Goal: Task Accomplishment & Management: Use online tool/utility

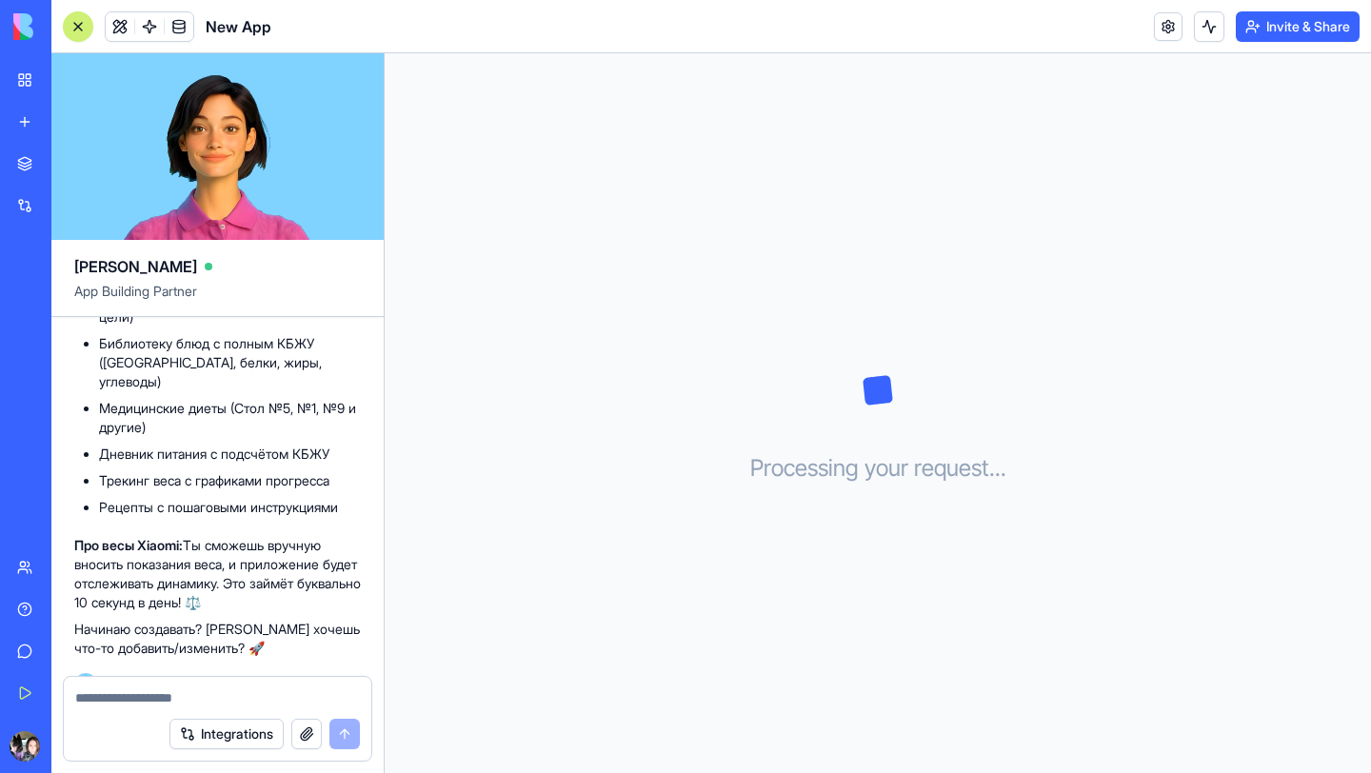
scroll to position [1126, 0]
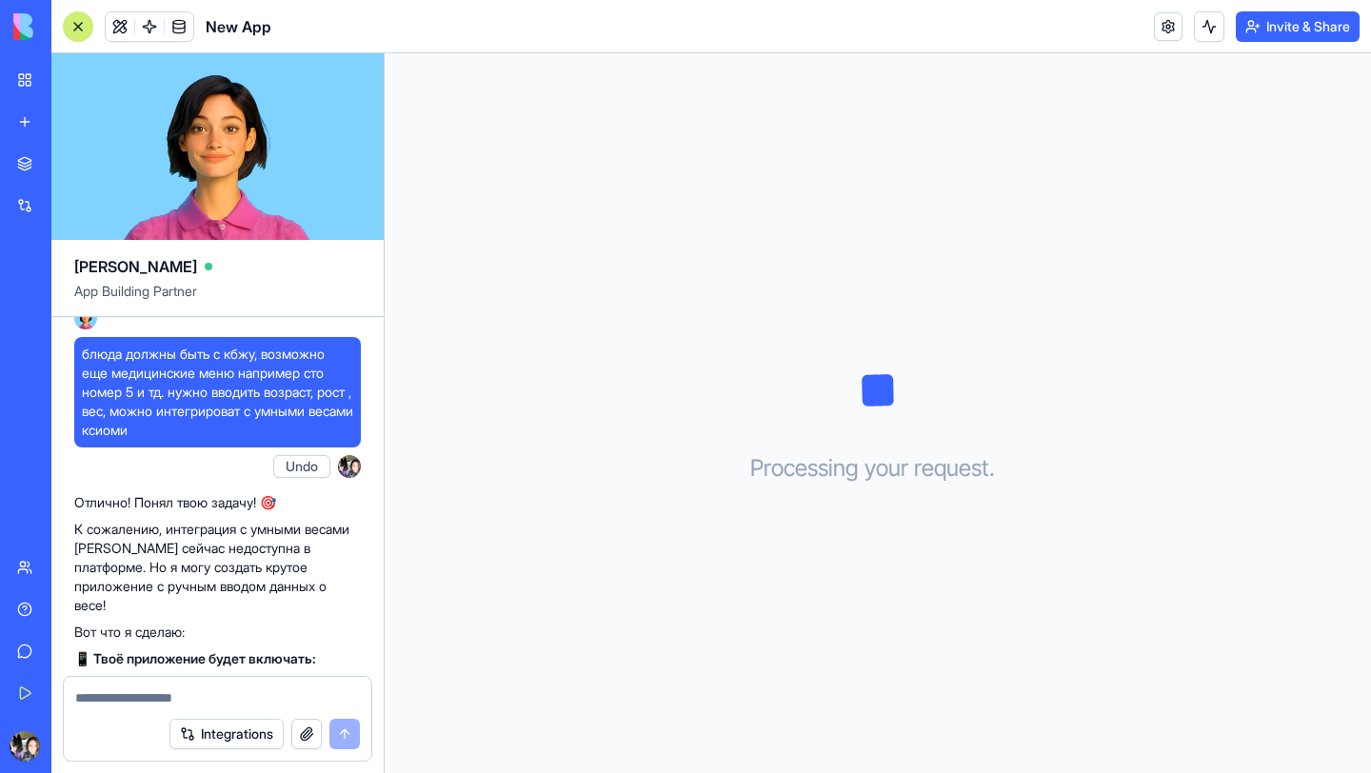
scroll to position [749, 0]
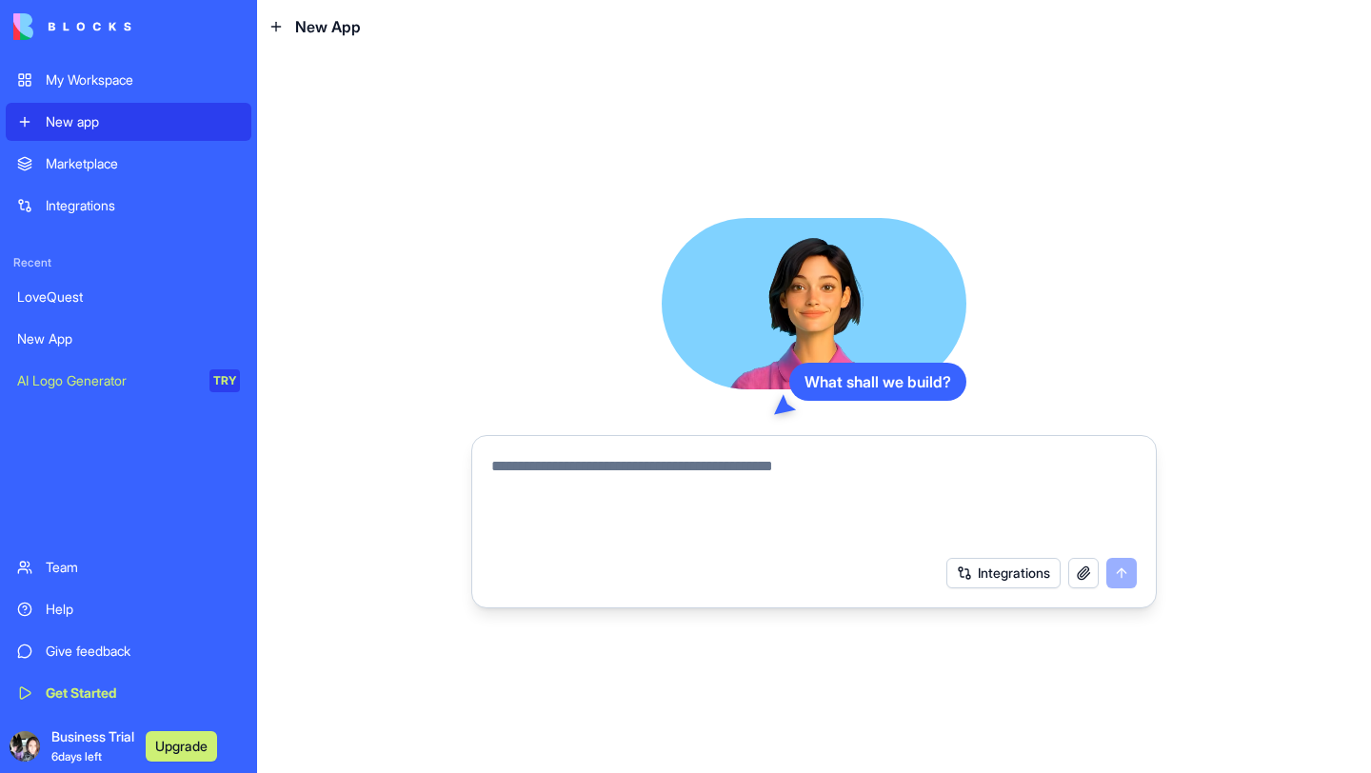
click at [115, 76] on div "My Workspace" at bounding box center [143, 79] width 194 height 19
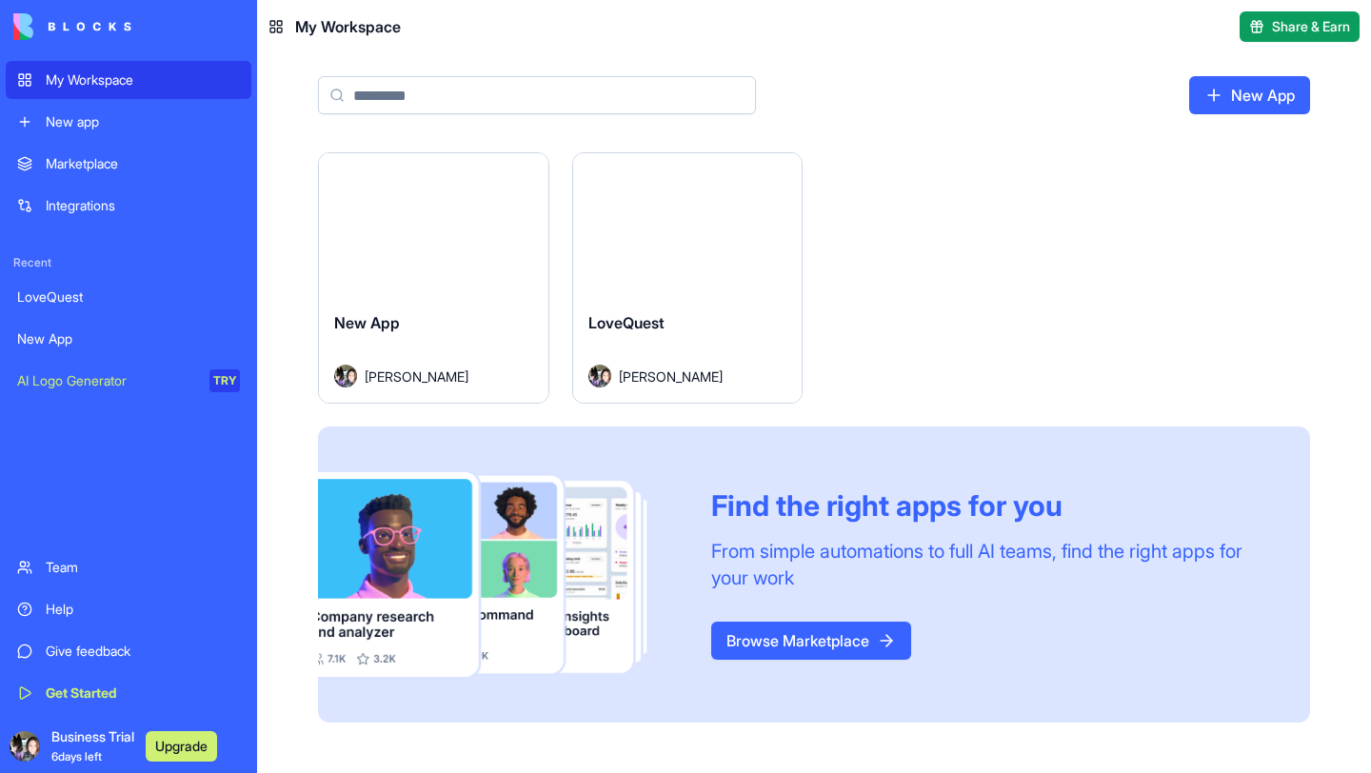
click at [446, 285] on div "Launch" at bounding box center [433, 224] width 229 height 143
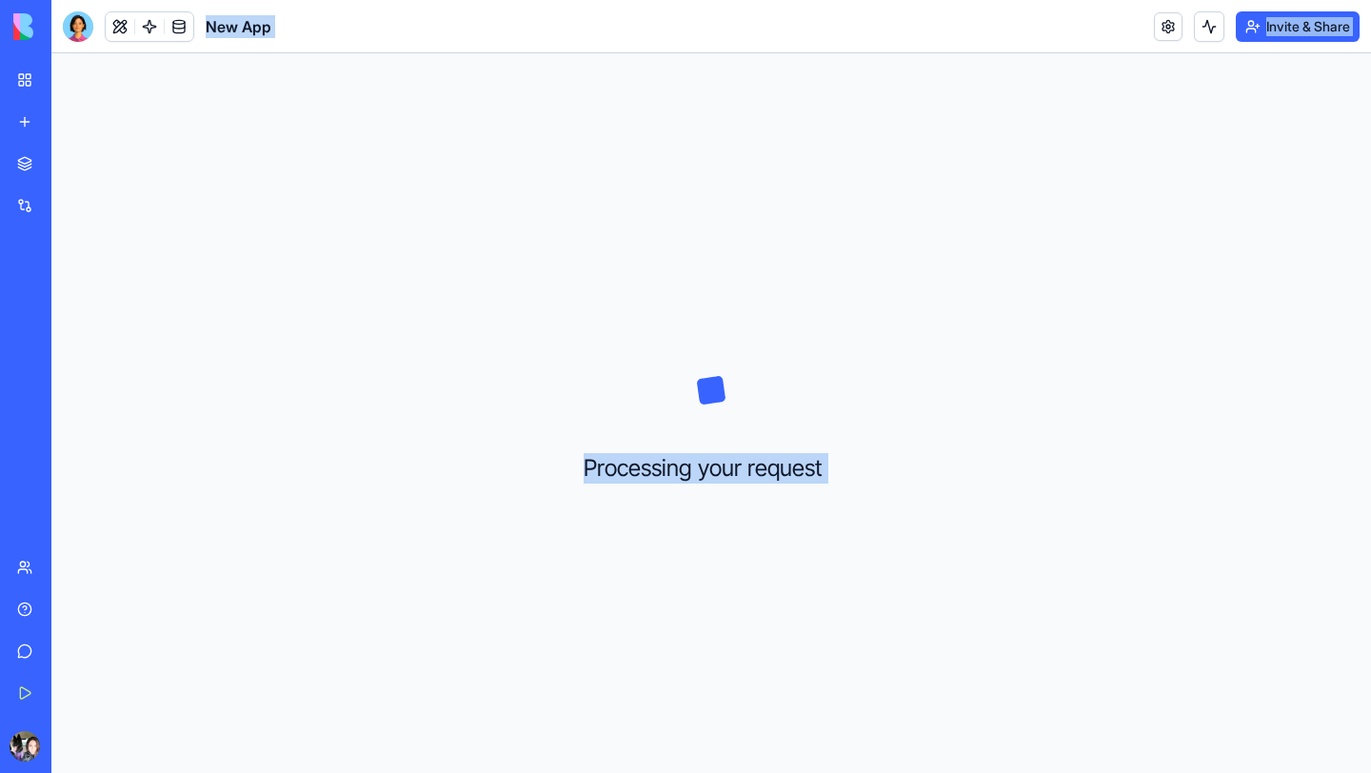
click at [309, 485] on div "Processing your request . . ." at bounding box center [711, 413] width 1320 height 720
